Goal: Check status: Check status

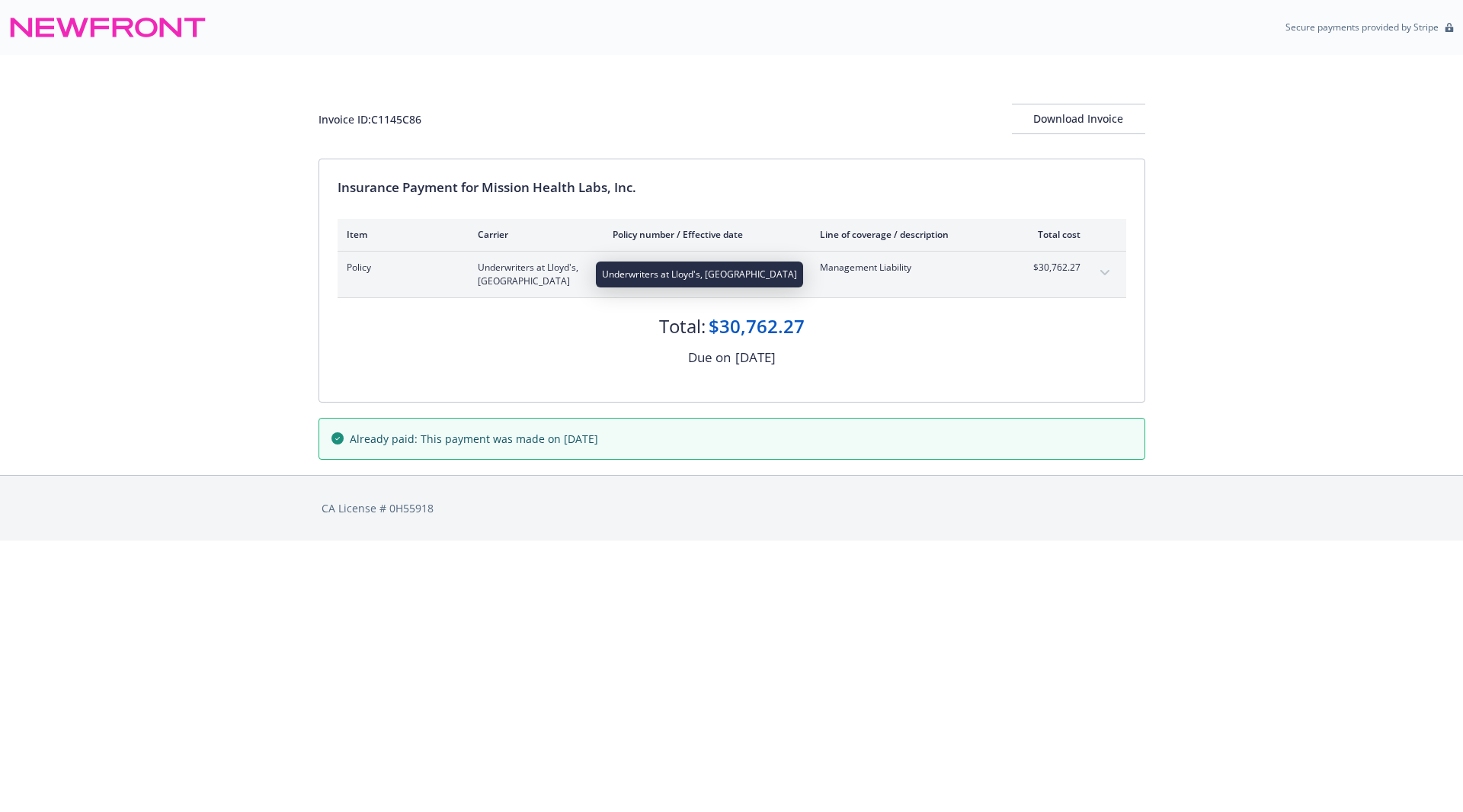
click at [496, 287] on span "Underwriters at Lloyd's, [GEOGRAPHIC_DATA]" at bounding box center [533, 274] width 110 height 28
click at [1100, 275] on button "expand content" at bounding box center [1105, 272] width 24 height 24
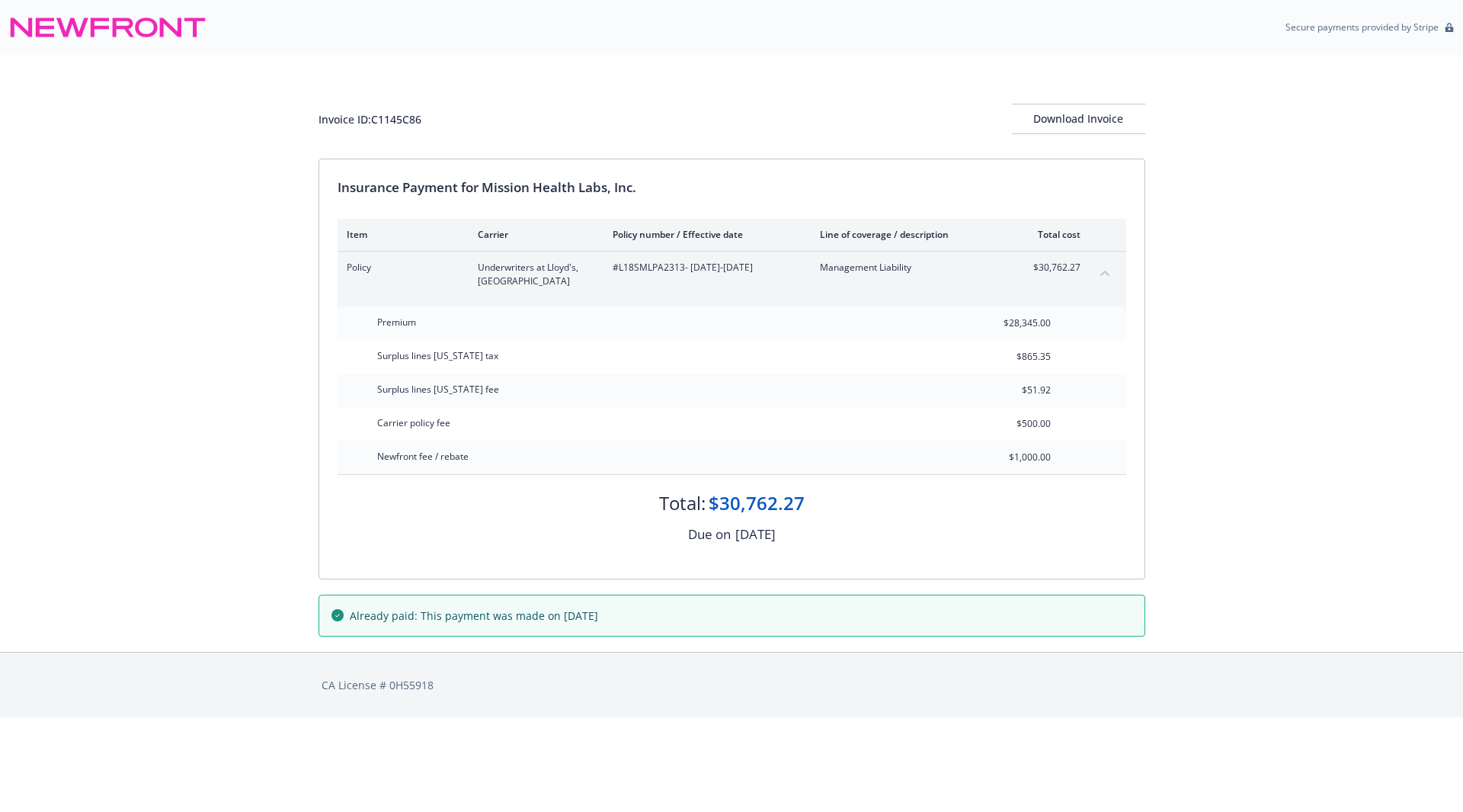
click at [1101, 275] on icon "collapse content" at bounding box center [1105, 272] width 9 height 6
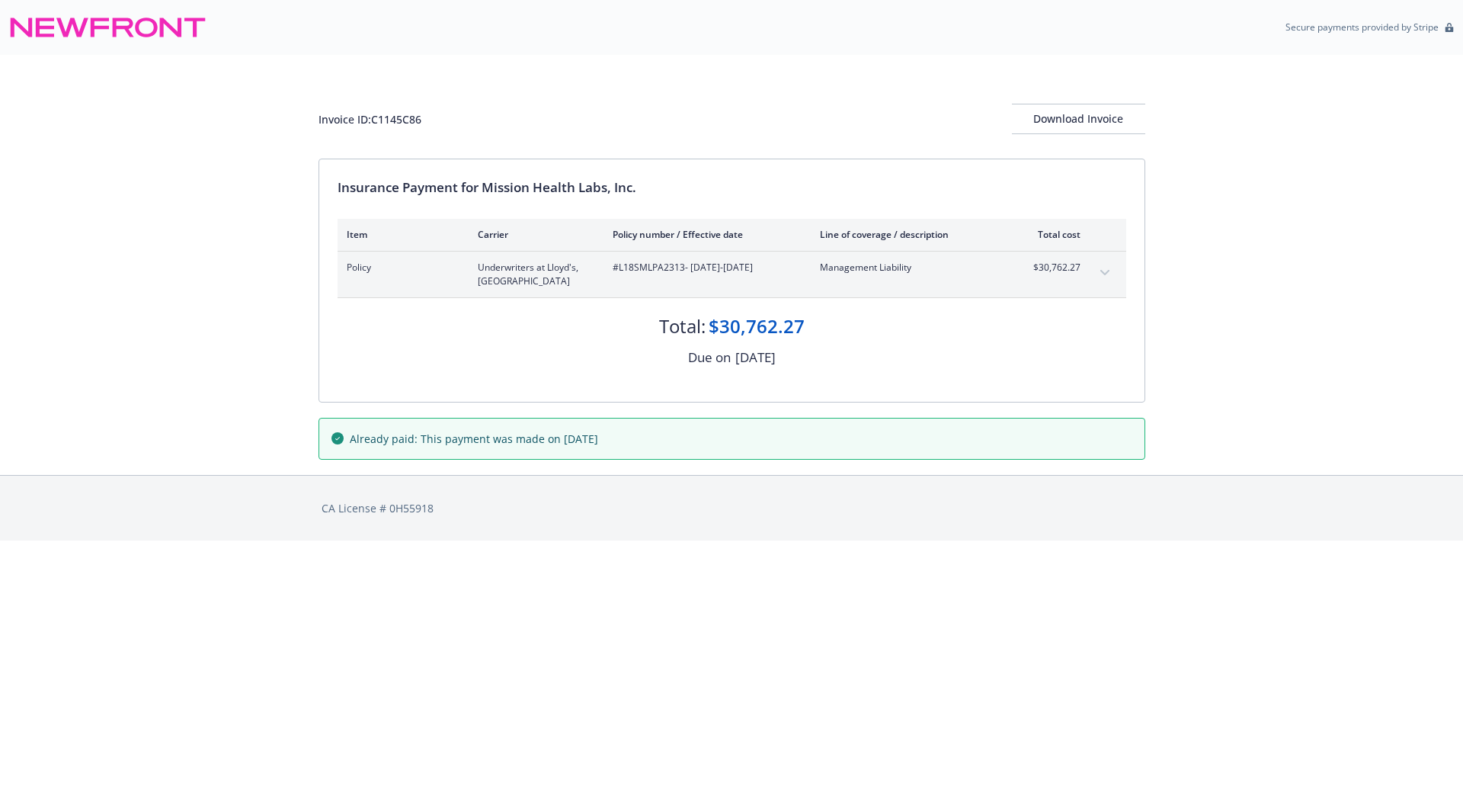
click at [1100, 275] on button "expand content" at bounding box center [1105, 272] width 24 height 24
